Goal: Transaction & Acquisition: Purchase product/service

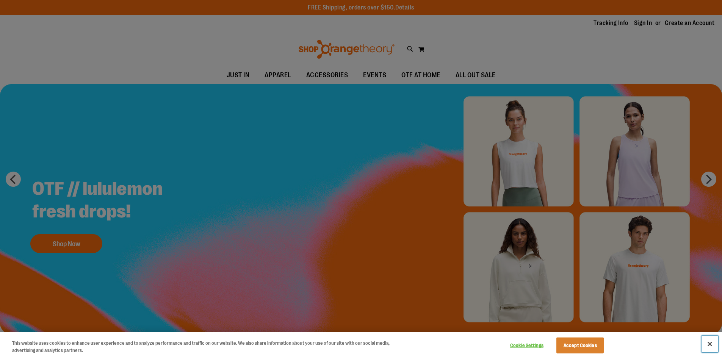
click at [711, 346] on button "Close" at bounding box center [710, 344] width 17 height 17
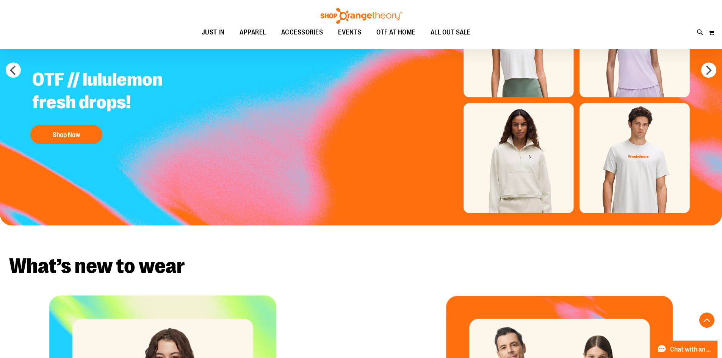
scroll to position [412, 0]
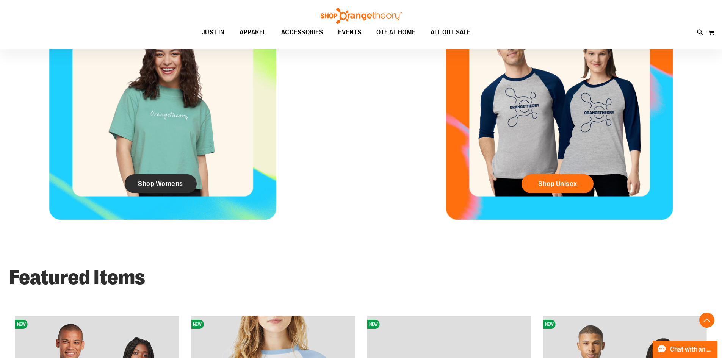
click at [170, 187] on span "Shop Womens" at bounding box center [160, 184] width 45 height 8
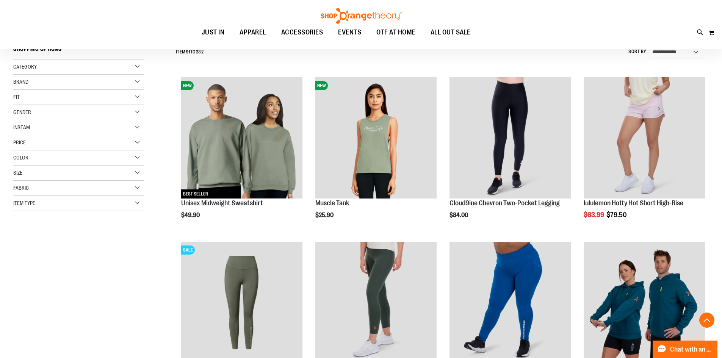
scroll to position [151, 0]
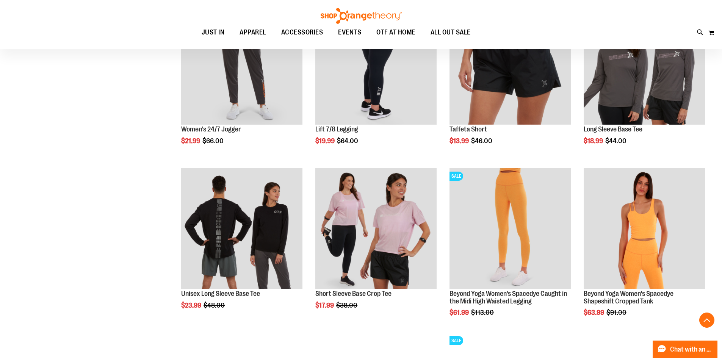
scroll to position [720, 0]
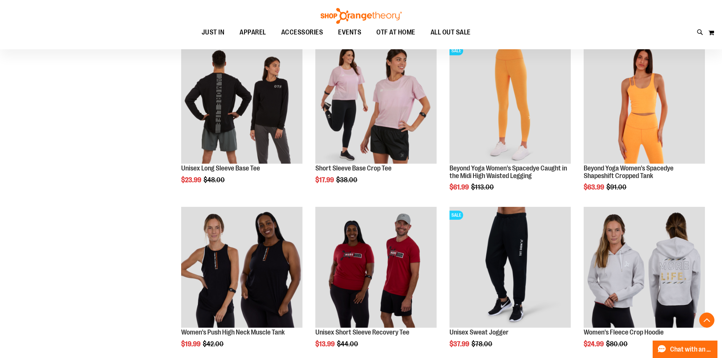
scroll to position [833, 0]
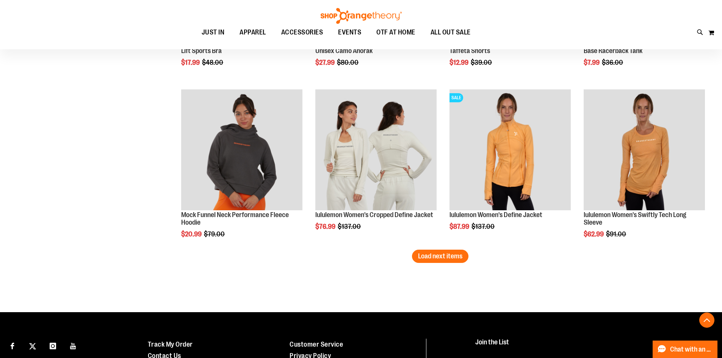
scroll to position [1440, 0]
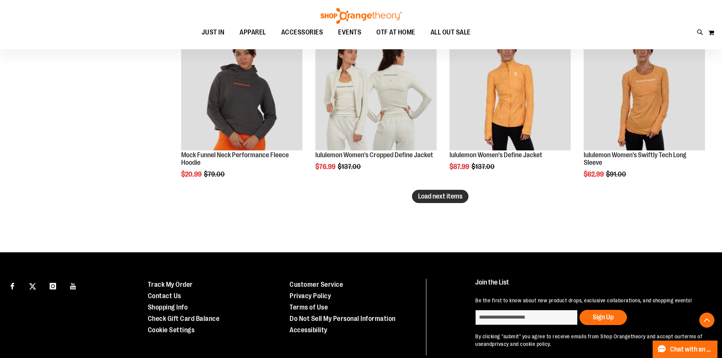
click at [447, 199] on span "Load next items" at bounding box center [440, 197] width 44 height 8
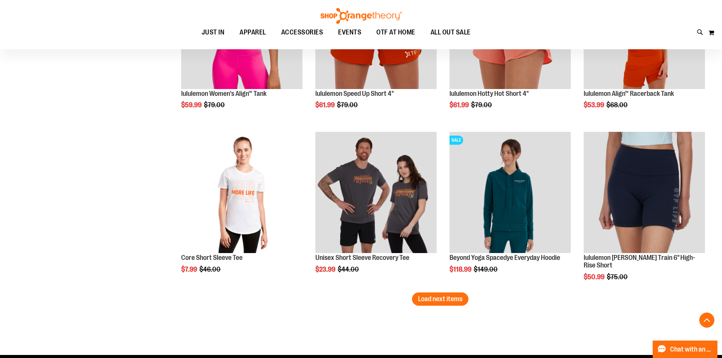
scroll to position [1895, 0]
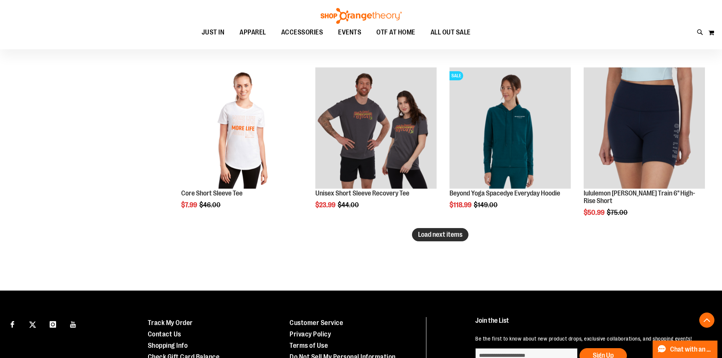
click at [432, 231] on span "Load next items" at bounding box center [440, 235] width 44 height 8
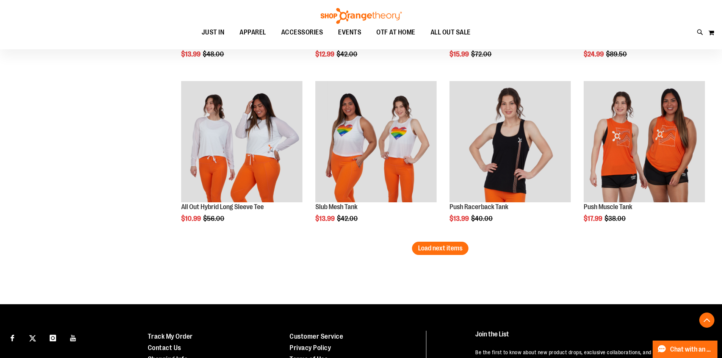
scroll to position [2387, 0]
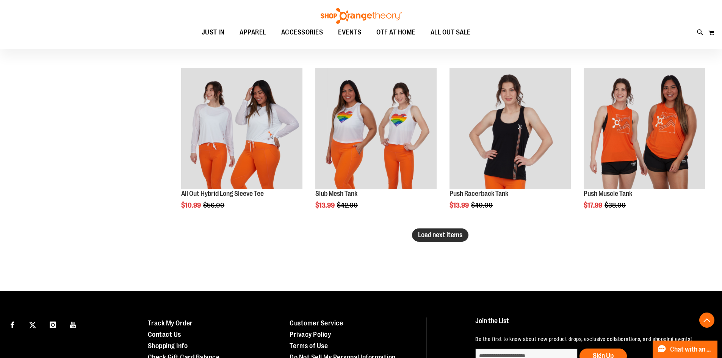
click at [434, 237] on span "Load next items" at bounding box center [440, 235] width 44 height 8
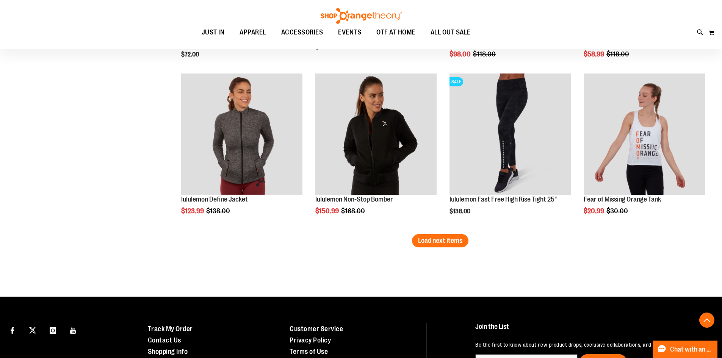
scroll to position [2880, 0]
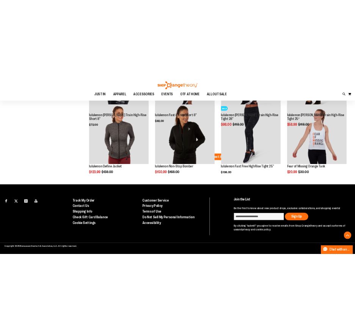
scroll to position [1950, 0]
